Goal: Obtain resource: Obtain resource

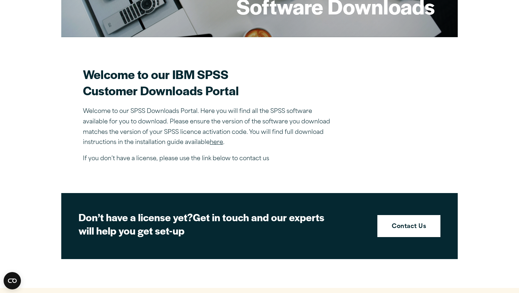
scroll to position [165, 0]
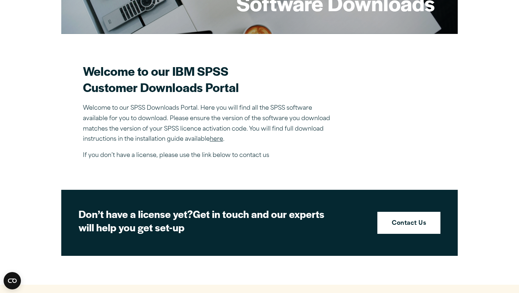
click at [216, 142] on link "here" at bounding box center [216, 139] width 13 height 6
